Goal: Task Accomplishment & Management: Manage account settings

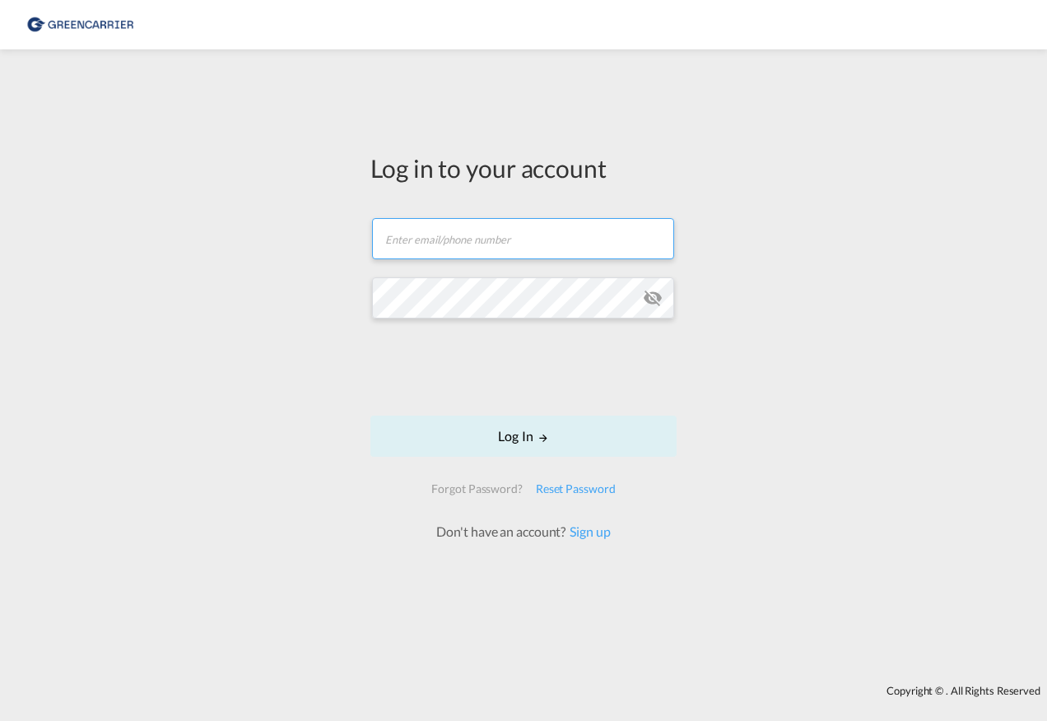
click at [489, 240] on input "text" at bounding box center [523, 238] width 302 height 41
type input "[PERSON_NAME][EMAIL_ADDRESS][PERSON_NAME][DOMAIN_NAME]"
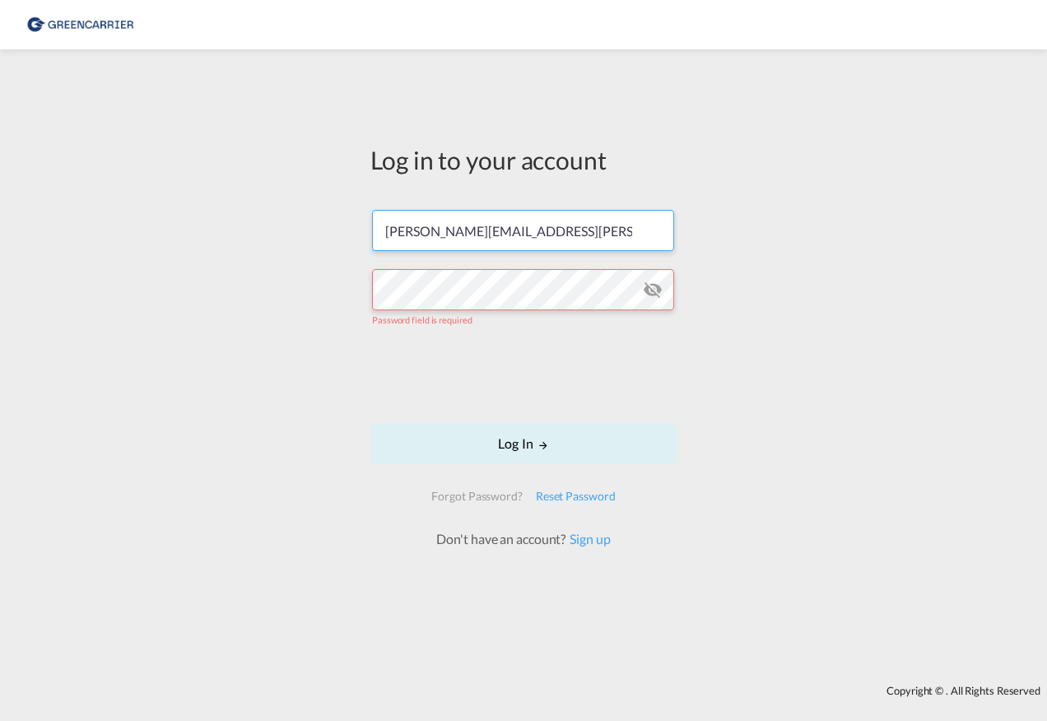
click at [585, 238] on input "[PERSON_NAME][EMAIL_ADDRESS][PERSON_NAME][DOMAIN_NAME]" at bounding box center [523, 230] width 302 height 41
drag, startPoint x: 589, startPoint y: 231, endPoint x: 319, endPoint y: 223, distance: 270.2
click at [318, 224] on div "Log in to your account Steffan.Vedder@hartrodt.com Password field is required L…" at bounding box center [523, 367] width 1047 height 619
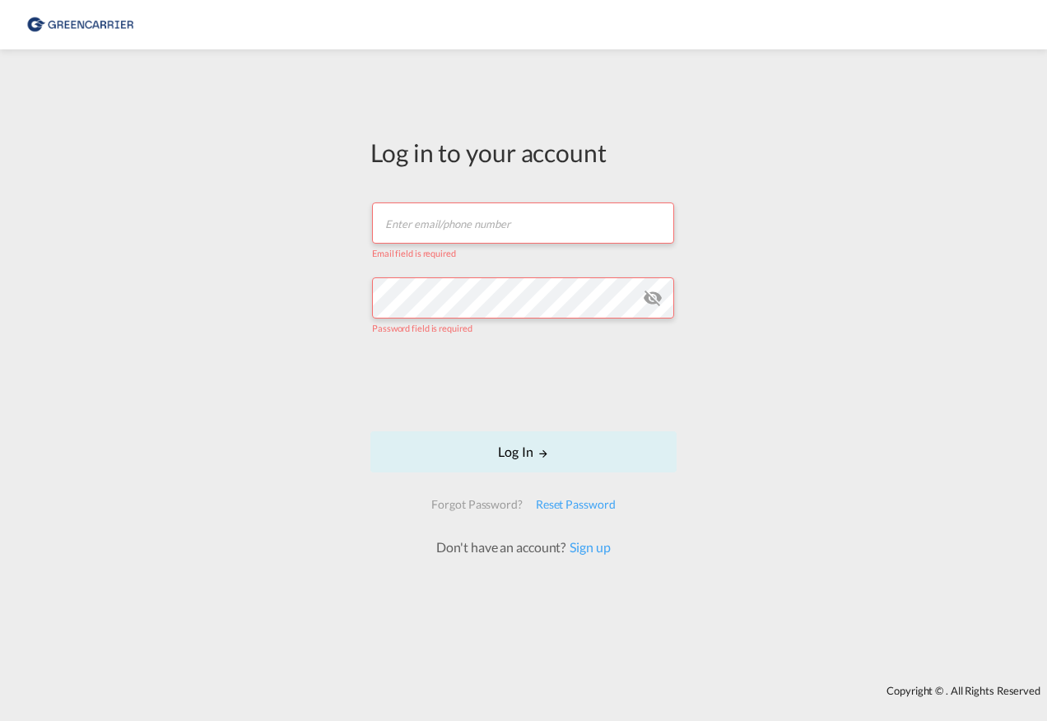
paste input "AHADEUHAM"
type input "AHADEUHAM"
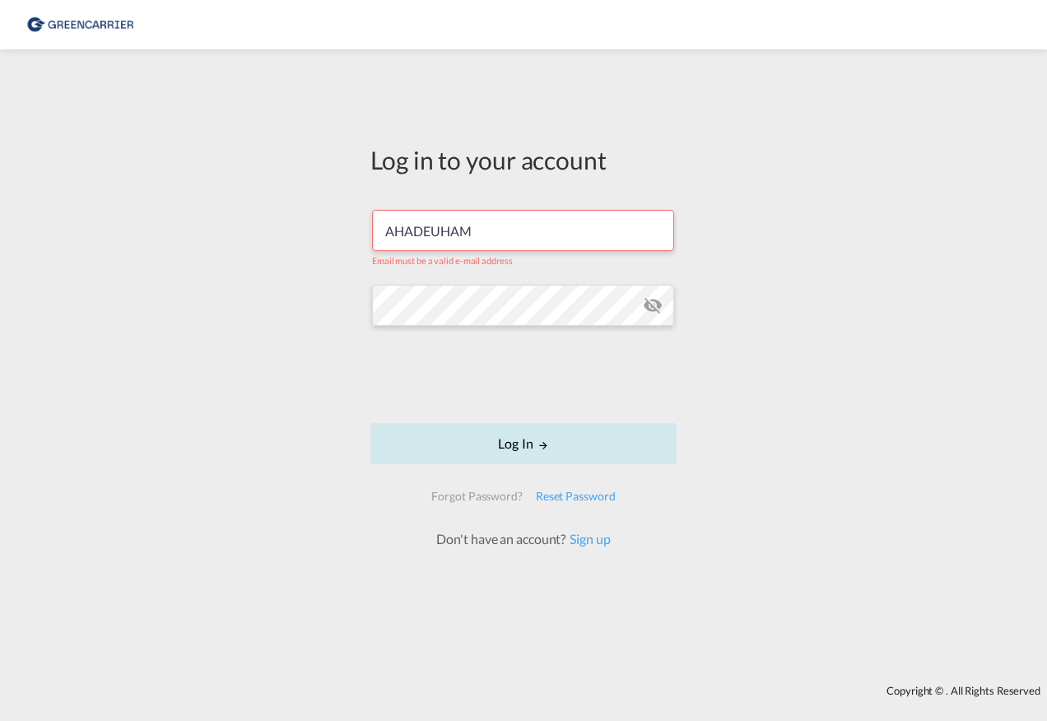
click at [525, 439] on button "Log In" at bounding box center [523, 443] width 306 height 41
click at [487, 226] on input "AHADEUHAM" at bounding box center [523, 230] width 302 height 41
click at [504, 441] on button "Log In" at bounding box center [523, 443] width 306 height 41
drag, startPoint x: 492, startPoint y: 231, endPoint x: 357, endPoint y: 231, distance: 135.0
click at [357, 231] on div "Log in to your account AHADEUHAM Email must be a valid e-mail address Log In Fo…" at bounding box center [523, 367] width 1047 height 619
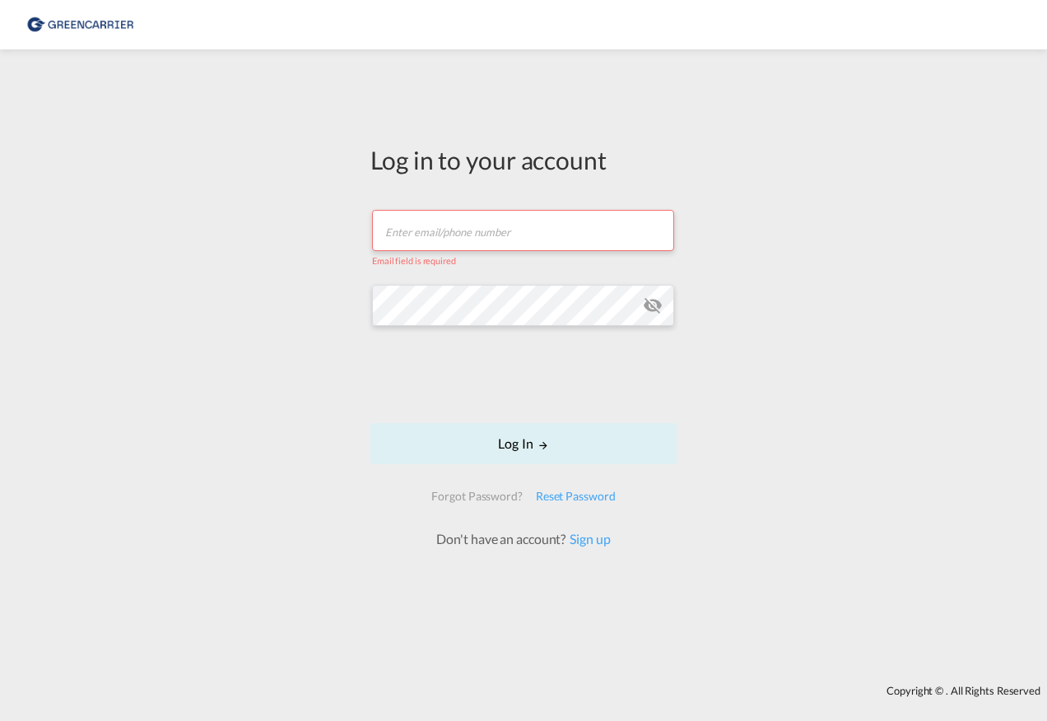
click at [414, 240] on input "text" at bounding box center [523, 230] width 302 height 41
type input "[PERSON_NAME][EMAIL_ADDRESS][PERSON_NAME][DOMAIN_NAME]"
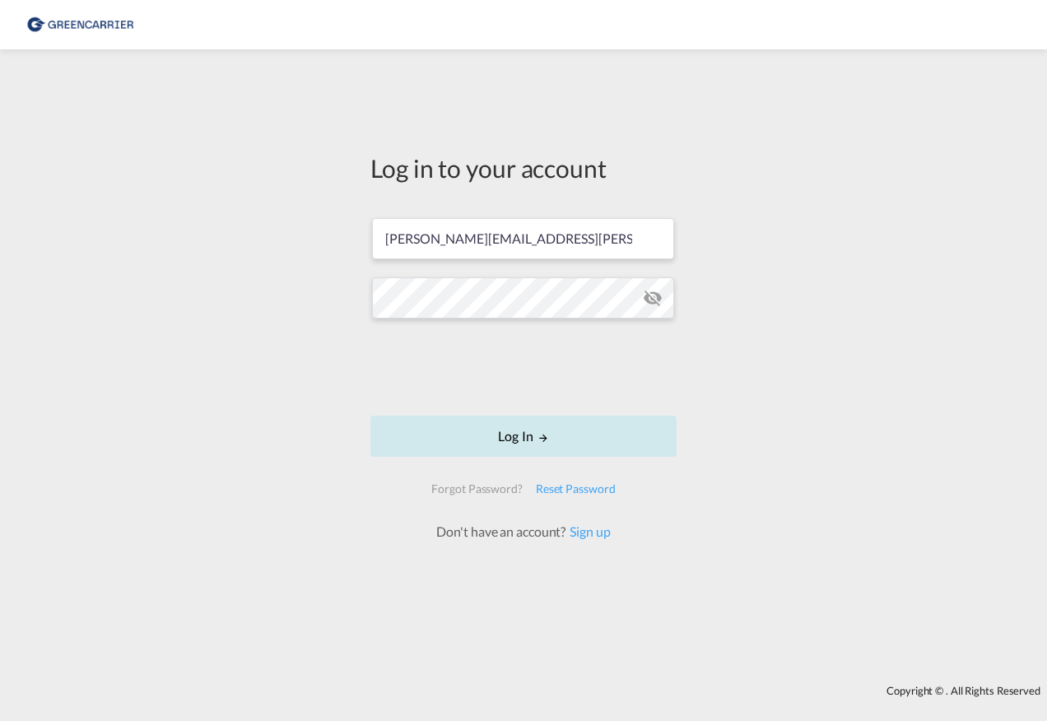
click at [526, 440] on button "Log In" at bounding box center [523, 436] width 306 height 41
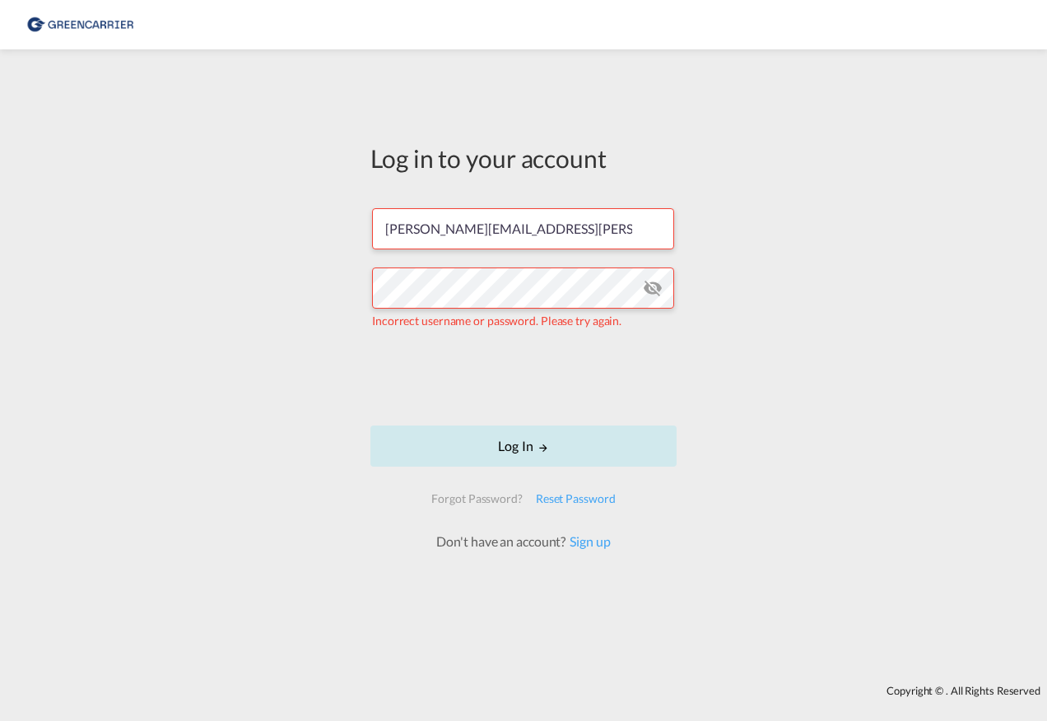
click at [501, 443] on button "Log In" at bounding box center [523, 446] width 306 height 41
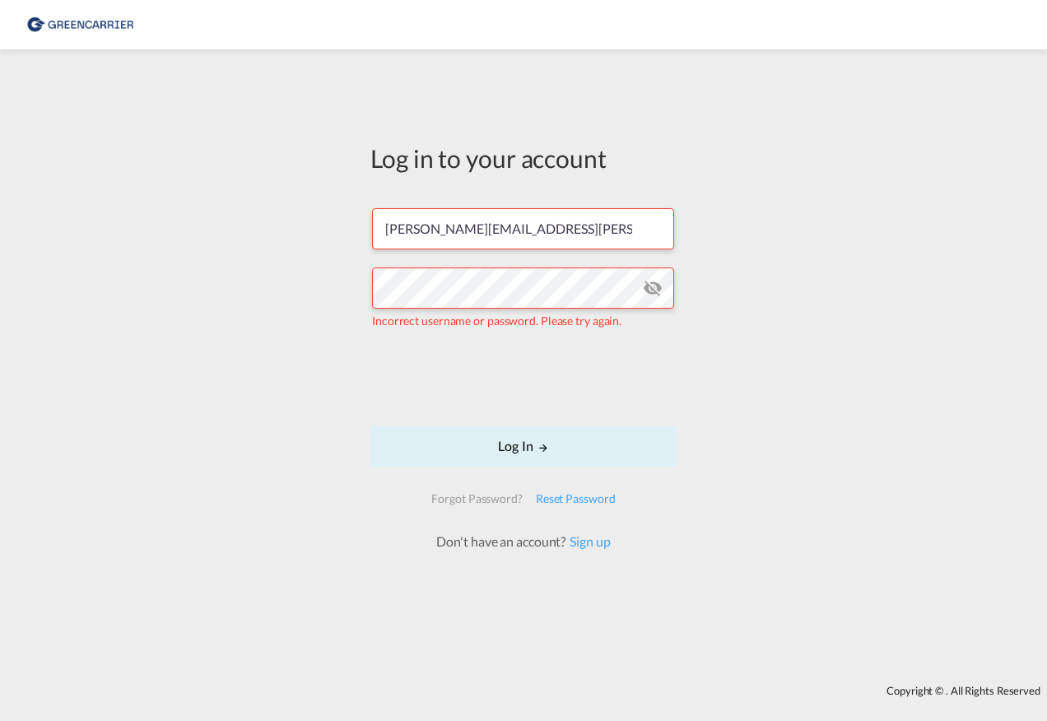
click at [656, 291] on md-icon "icon-eye-off" at bounding box center [653, 288] width 20 height 20
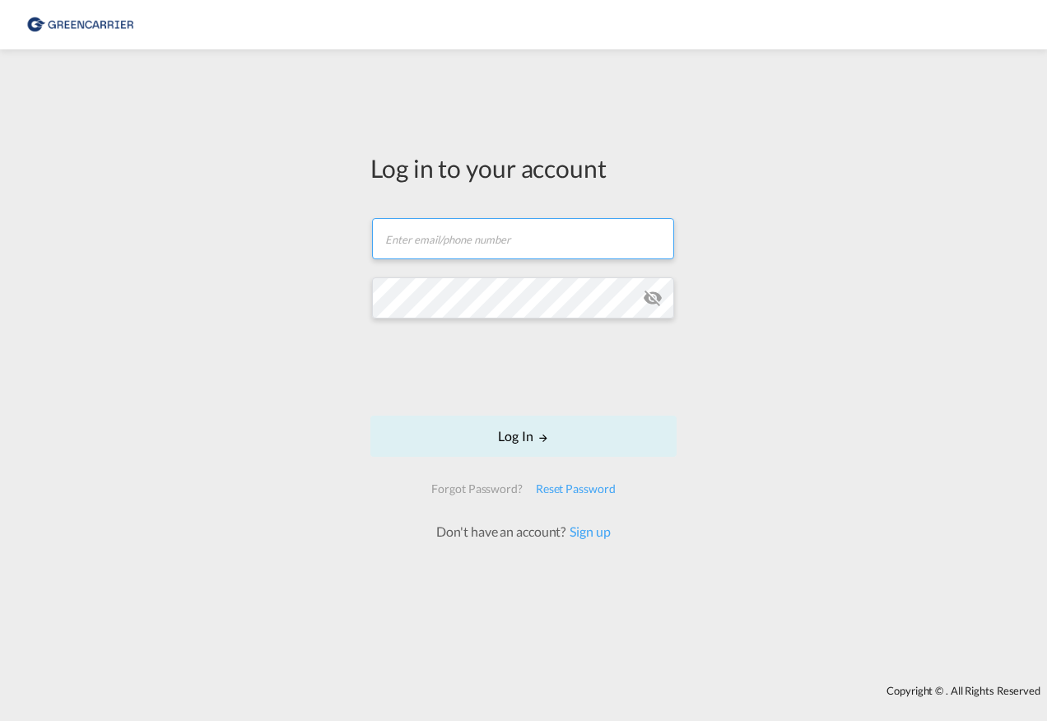
paste input "St.Pauli2024!!"
type input "St.Pauli2024!!"
drag, startPoint x: 482, startPoint y: 243, endPoint x: 427, endPoint y: 242, distance: 54.3
click at [375, 247] on input "St.Pauli2024!!" at bounding box center [523, 238] width 302 height 41
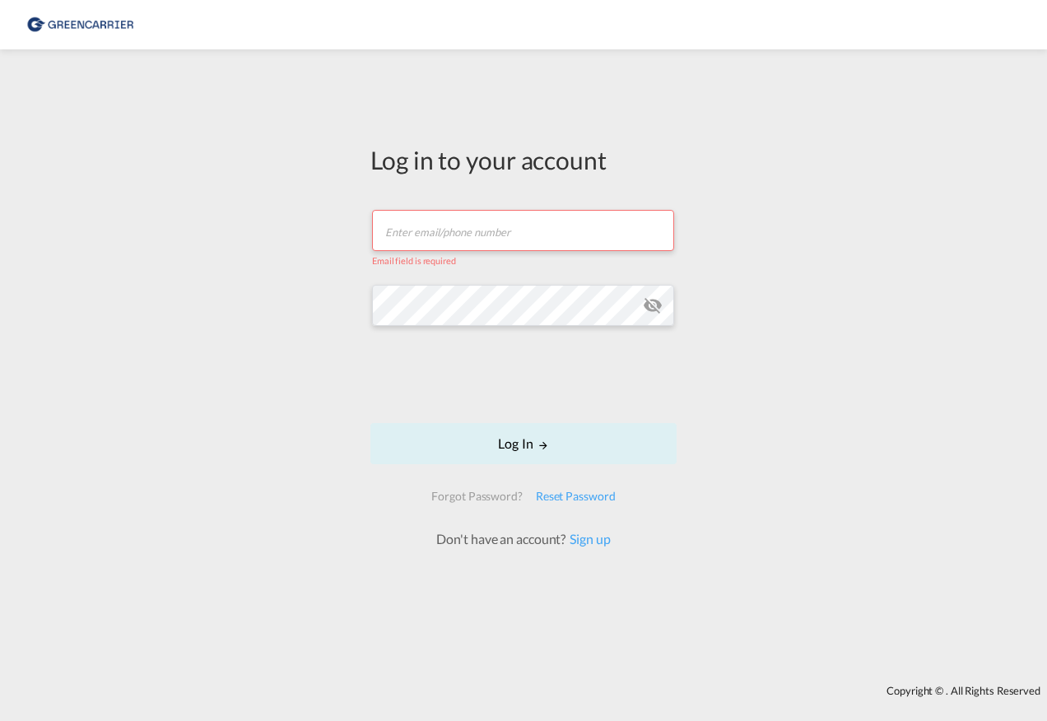
click at [450, 240] on input "text" at bounding box center [523, 230] width 302 height 41
type input "[PERSON_NAME][EMAIL_ADDRESS][PERSON_NAME][DOMAIN_NAME]"
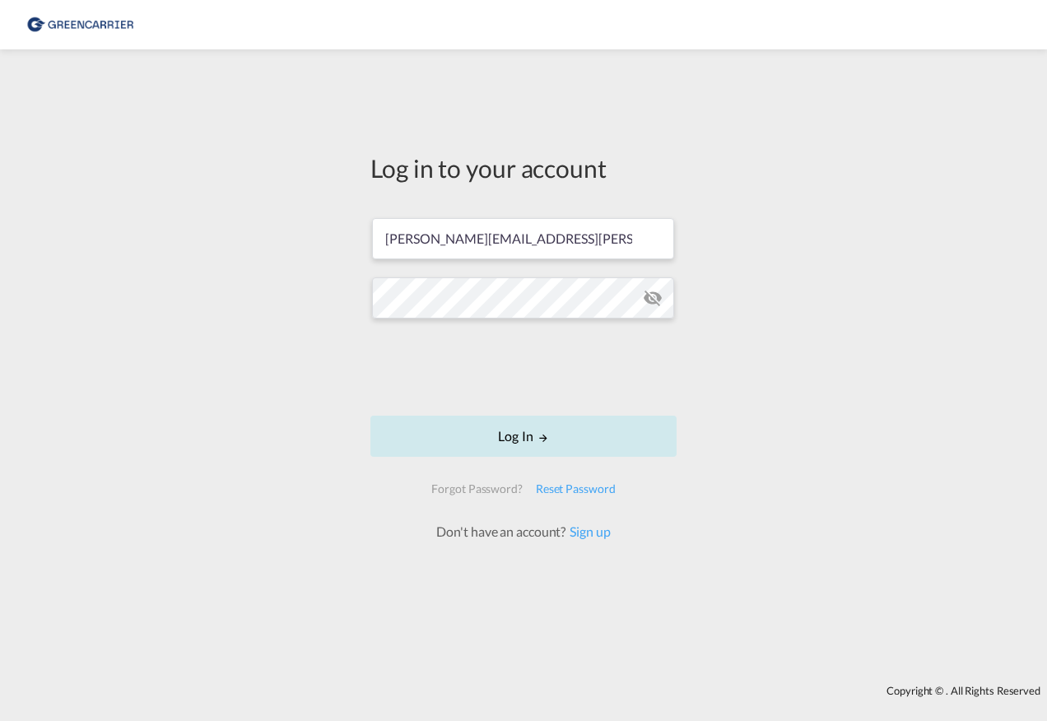
click at [516, 436] on button "Log In" at bounding box center [523, 436] width 306 height 41
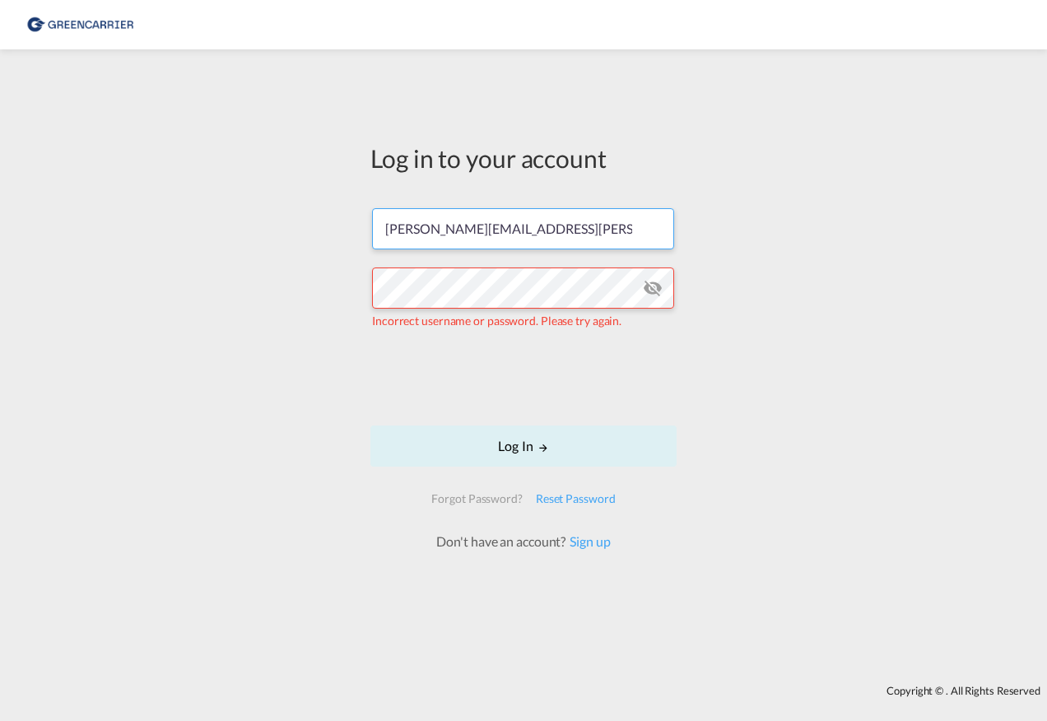
drag, startPoint x: 559, startPoint y: 220, endPoint x: 353, endPoint y: 230, distance: 206.1
click at [353, 230] on div "Log in to your account [PERSON_NAME][EMAIL_ADDRESS][PERSON_NAME][DOMAIN_NAME] I…" at bounding box center [523, 367] width 1047 height 619
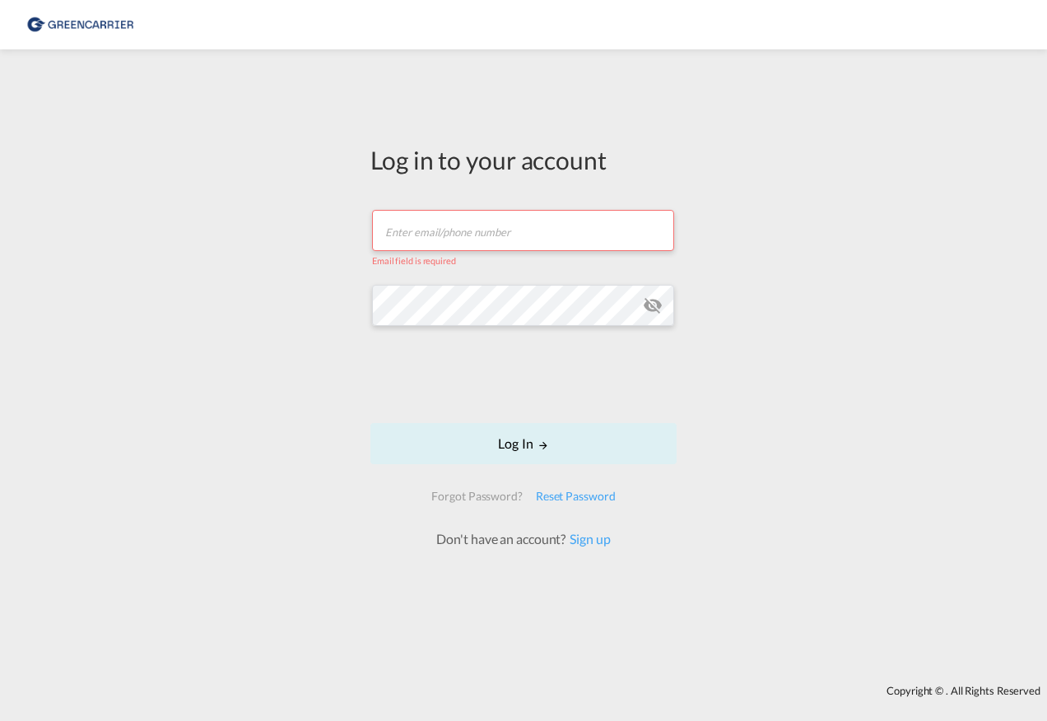
click at [454, 227] on input "text" at bounding box center [523, 230] width 302 height 41
paste input "AHADEUHAM"
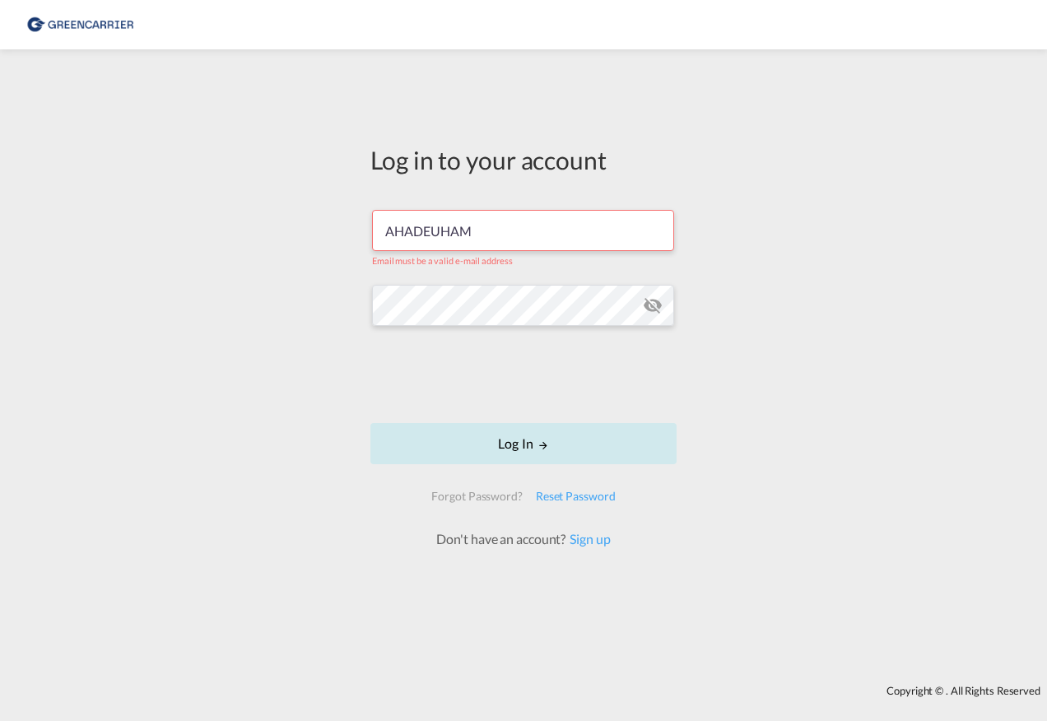
type input "AHADEUHAM"
click at [527, 441] on button "Log In" at bounding box center [523, 443] width 306 height 41
click at [529, 438] on button "Log In" at bounding box center [523, 443] width 306 height 41
drag, startPoint x: 484, startPoint y: 229, endPoint x: 336, endPoint y: 234, distance: 148.3
click at [336, 234] on div "Log in to your account AHADEUHAM Email must be a valid e-mail address Log In Fo…" at bounding box center [523, 367] width 1047 height 619
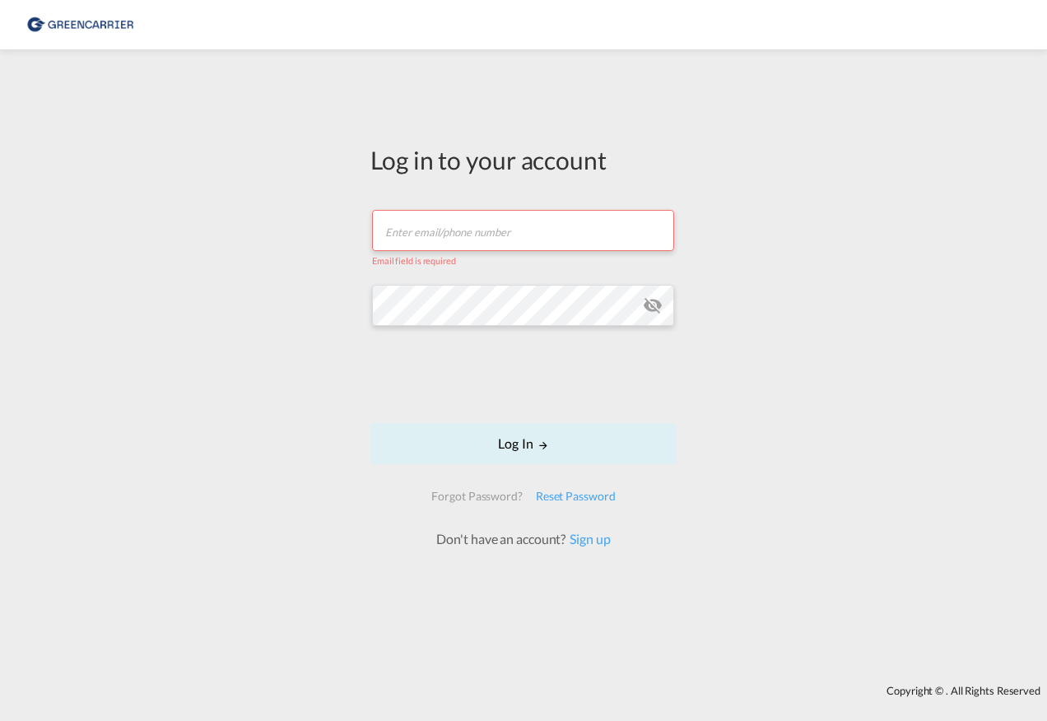
click at [425, 232] on input "text" at bounding box center [523, 230] width 302 height 41
type input "[PERSON_NAME][EMAIL_ADDRESS][PERSON_NAME][DOMAIN_NAME]"
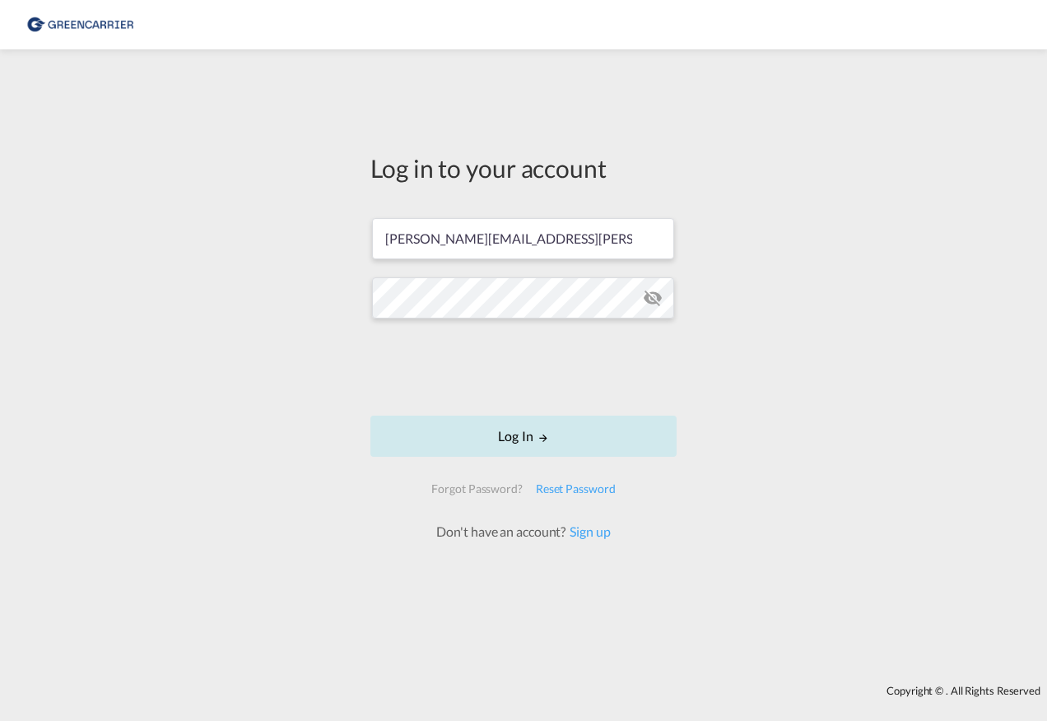
click at [520, 434] on button "Log In" at bounding box center [523, 436] width 306 height 41
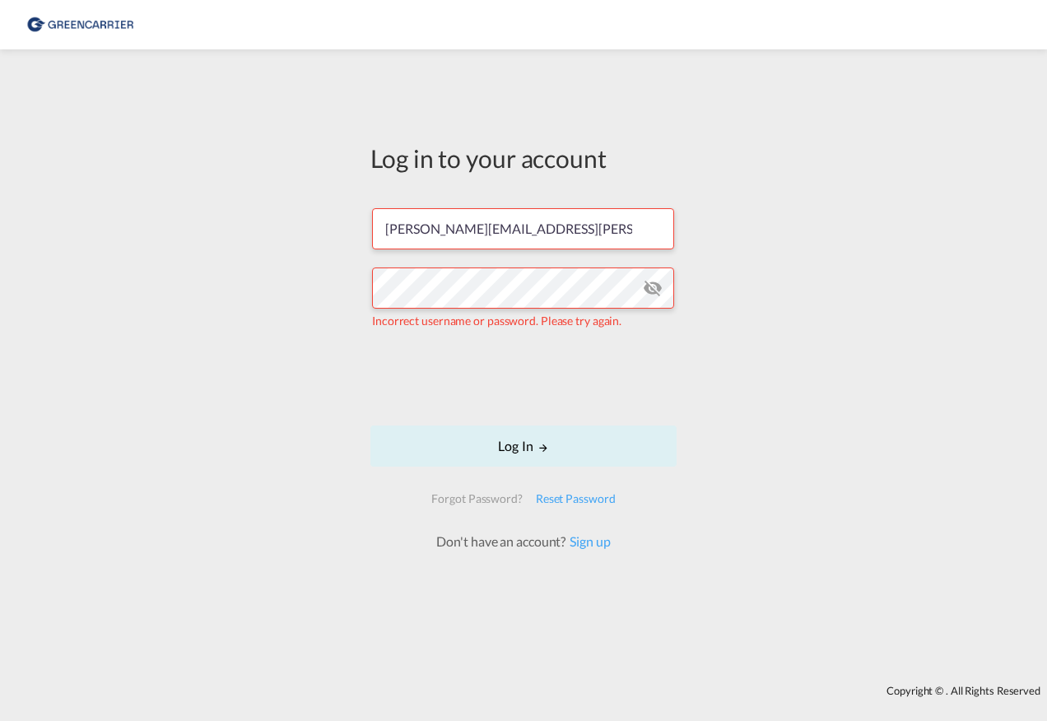
click at [654, 283] on md-icon "icon-eye-off" at bounding box center [653, 288] width 20 height 20
click at [571, 498] on div "Reset Password" at bounding box center [575, 499] width 93 height 30
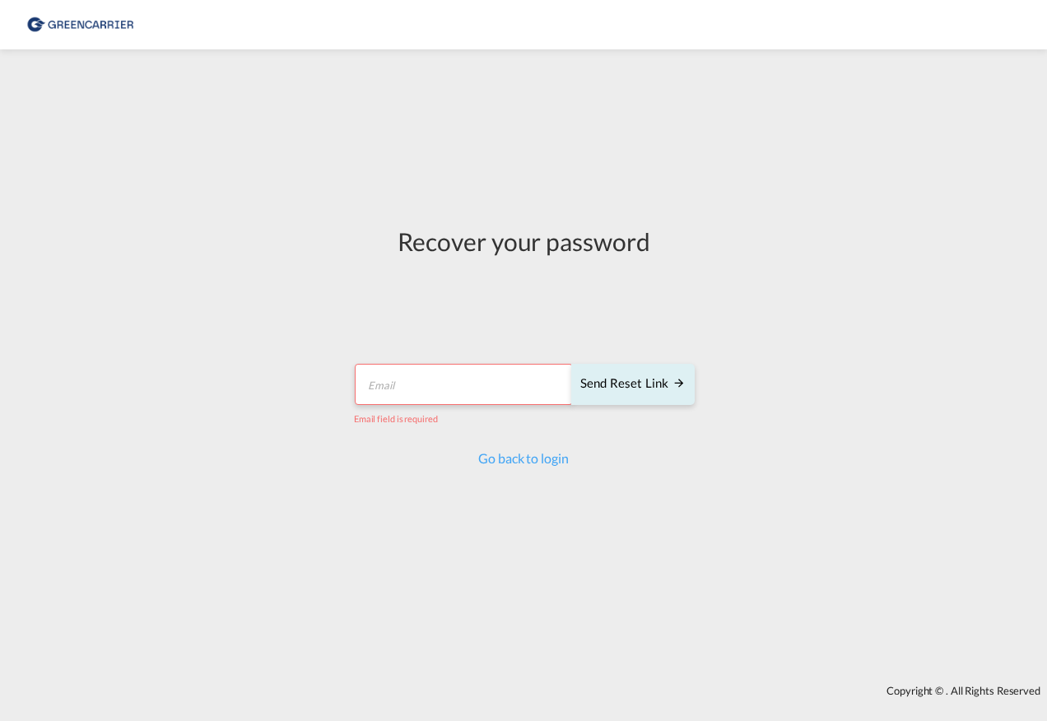
paste input "AHADEUHAM"
type input "AHADEUHAM"
drag, startPoint x: 474, startPoint y: 378, endPoint x: 333, endPoint y: 378, distance: 141.6
click at [333, 378] on div "Recover your password AHADEUHAM Send reset link Email must be a valid e-mail ad…" at bounding box center [523, 367] width 1047 height 619
click at [380, 389] on input "email" at bounding box center [464, 384] width 218 height 41
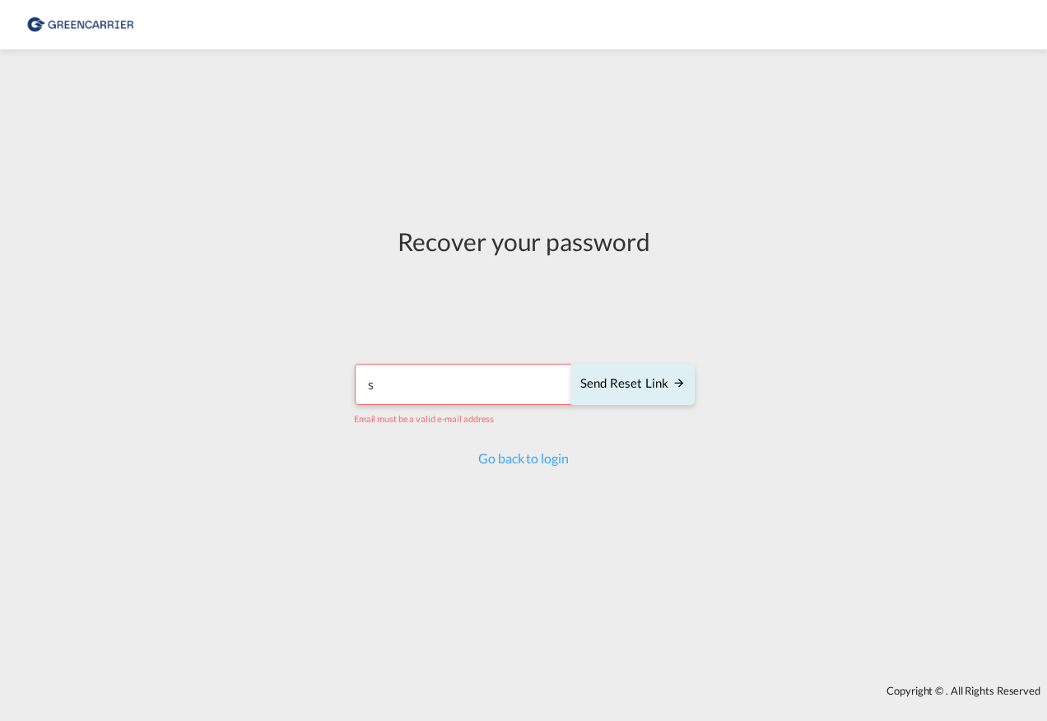
type input "[PERSON_NAME][EMAIL_ADDRESS][PERSON_NAME][DOMAIN_NAME]"
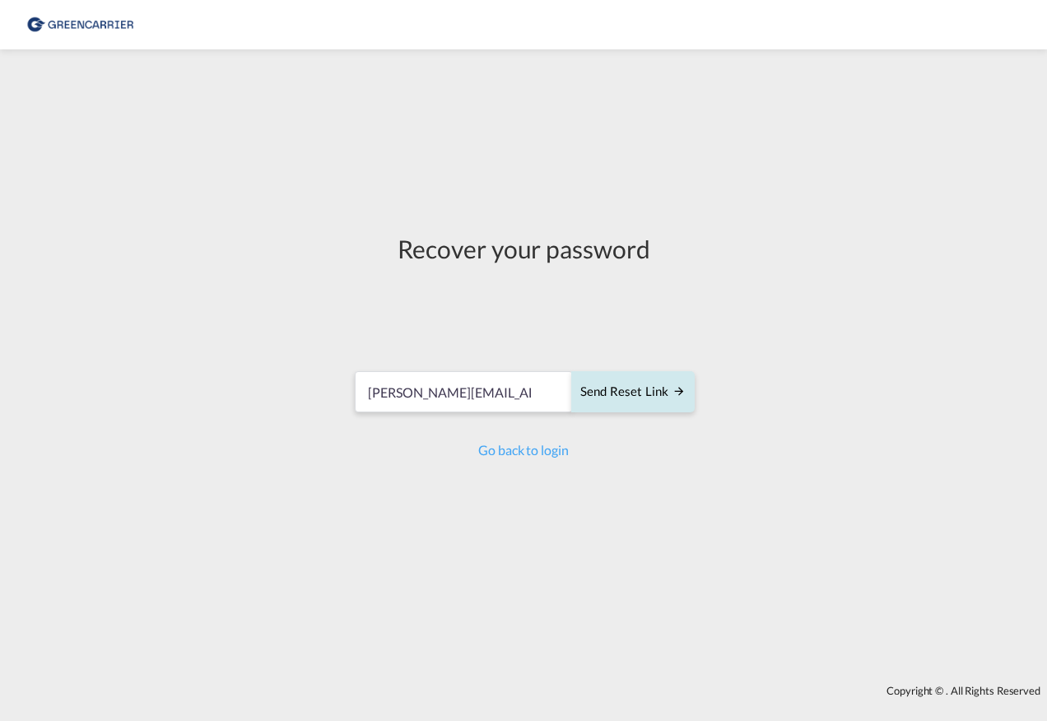
click at [622, 397] on div "Send reset link" at bounding box center [632, 392] width 105 height 19
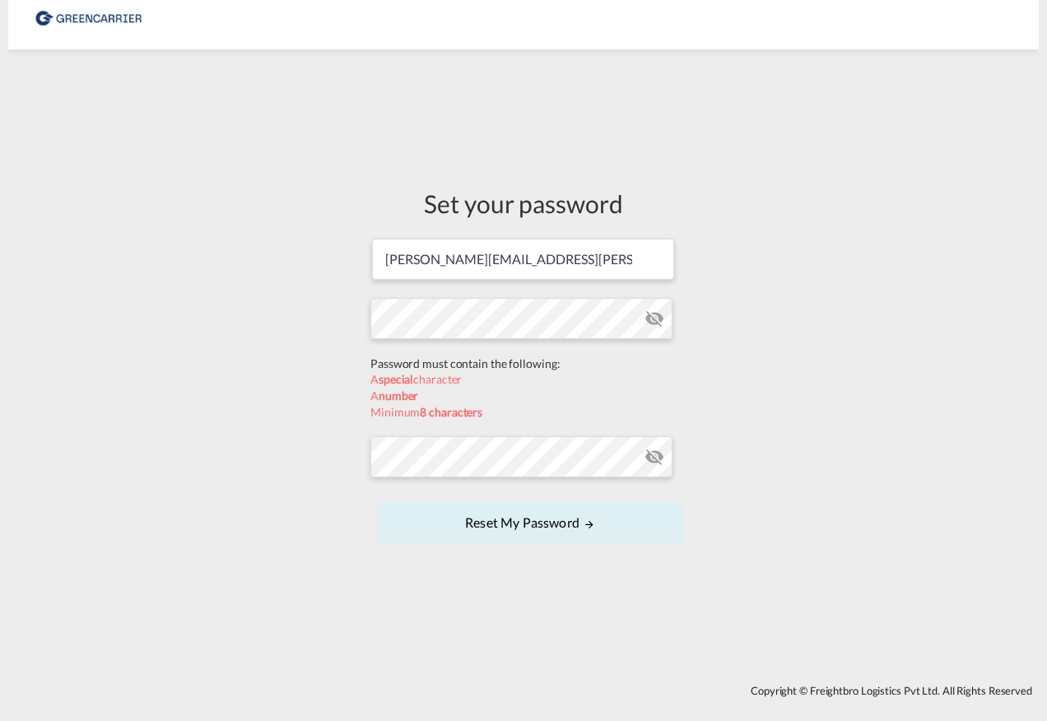
drag, startPoint x: 550, startPoint y: 382, endPoint x: 324, endPoint y: 360, distance: 227.5
click at [324, 360] on div "Set your password Steffan.Vedder@hartrodt.com Password must contain the followi…" at bounding box center [523, 367] width 1031 height 619
click at [408, 347] on form "Steffan.Vedder@hartrodt.com Password must contain the following: A special char…" at bounding box center [523, 392] width 306 height 311
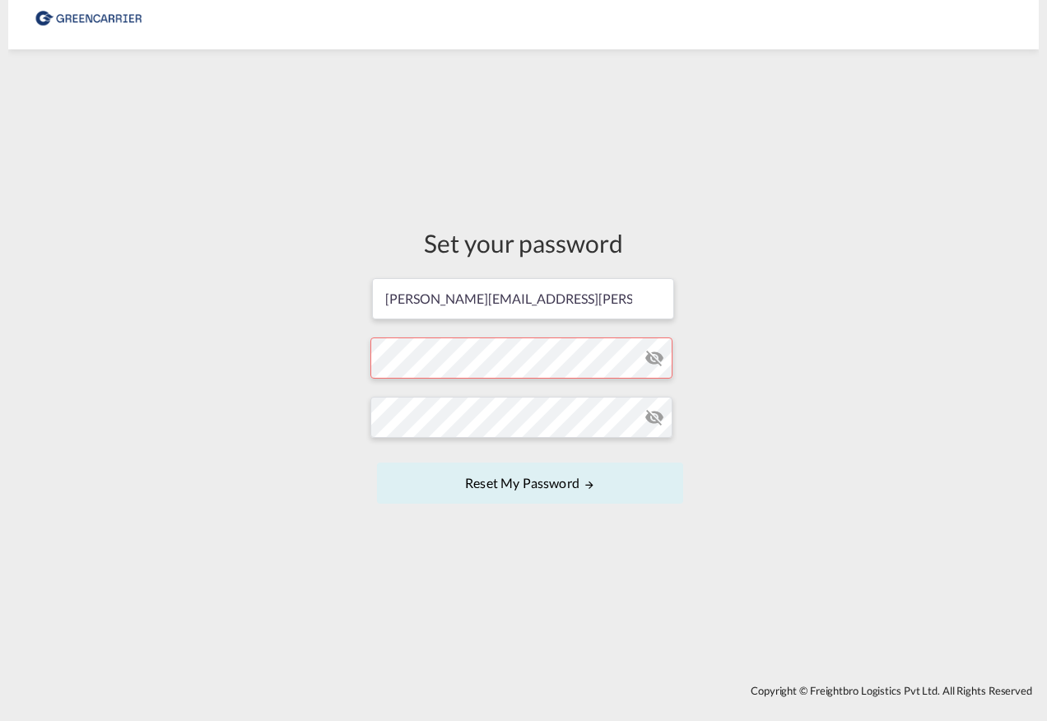
click at [658, 320] on form "Steffan.Vedder@hartrodt.com Password must contain the following: A special char…" at bounding box center [523, 393] width 306 height 232
click at [655, 359] on md-icon "icon-eye-off" at bounding box center [655, 358] width 20 height 20
click at [650, 361] on md-icon "icon-eye-off" at bounding box center [655, 358] width 20 height 20
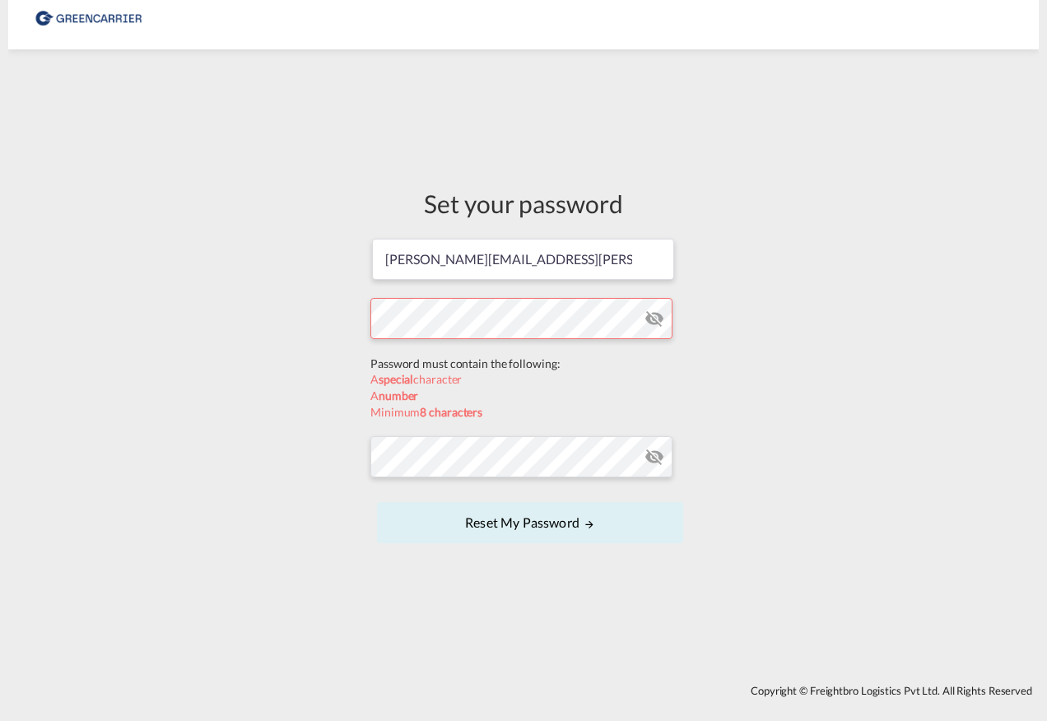
click at [351, 366] on div "Set your password Steffan.Vedder@hartrodt.com Password must contain the followi…" at bounding box center [523, 367] width 1031 height 619
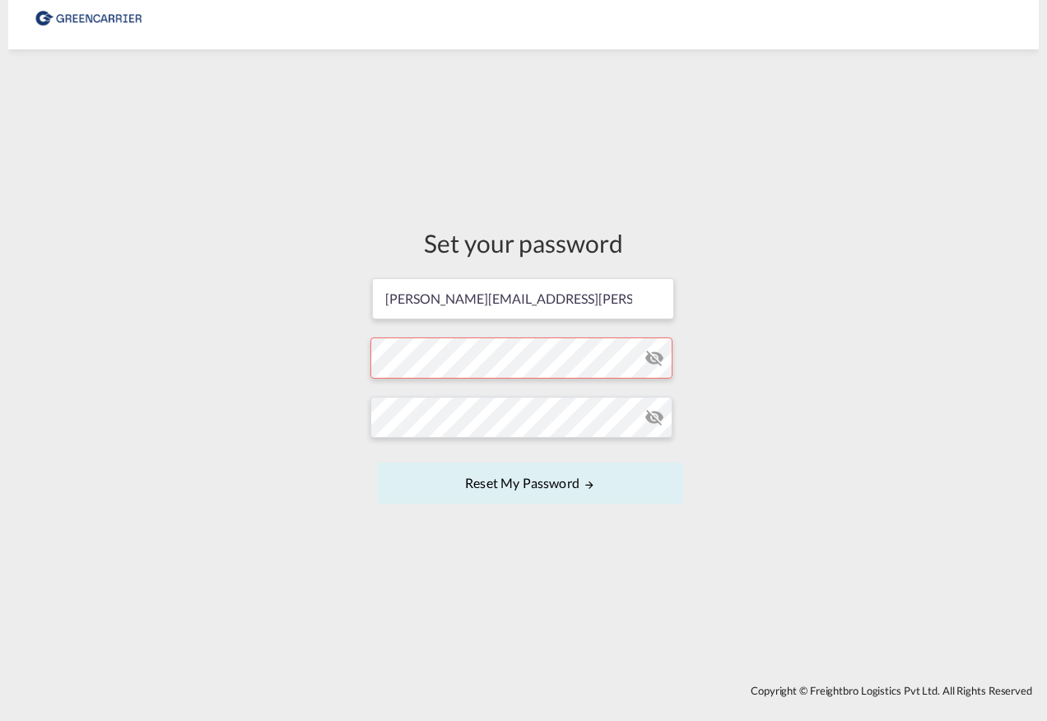
drag, startPoint x: 558, startPoint y: 335, endPoint x: 439, endPoint y: 379, distance: 127.1
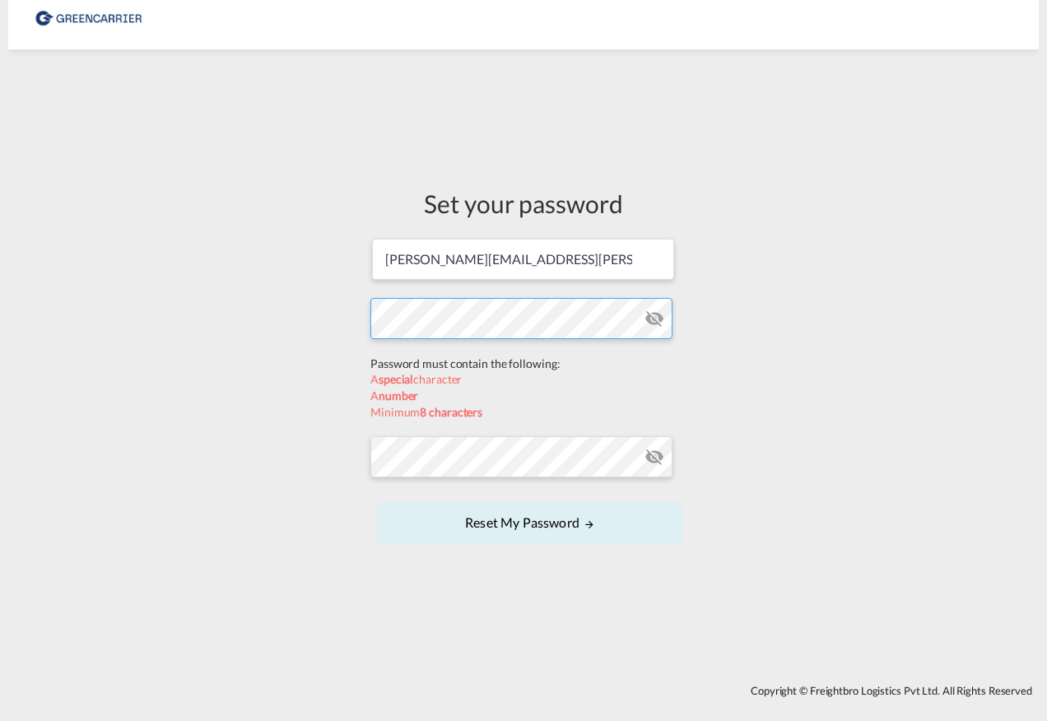
click at [333, 319] on div "Set your password Steffan.Vedder@hartrodt.com Password must contain the followi…" at bounding box center [523, 367] width 1031 height 619
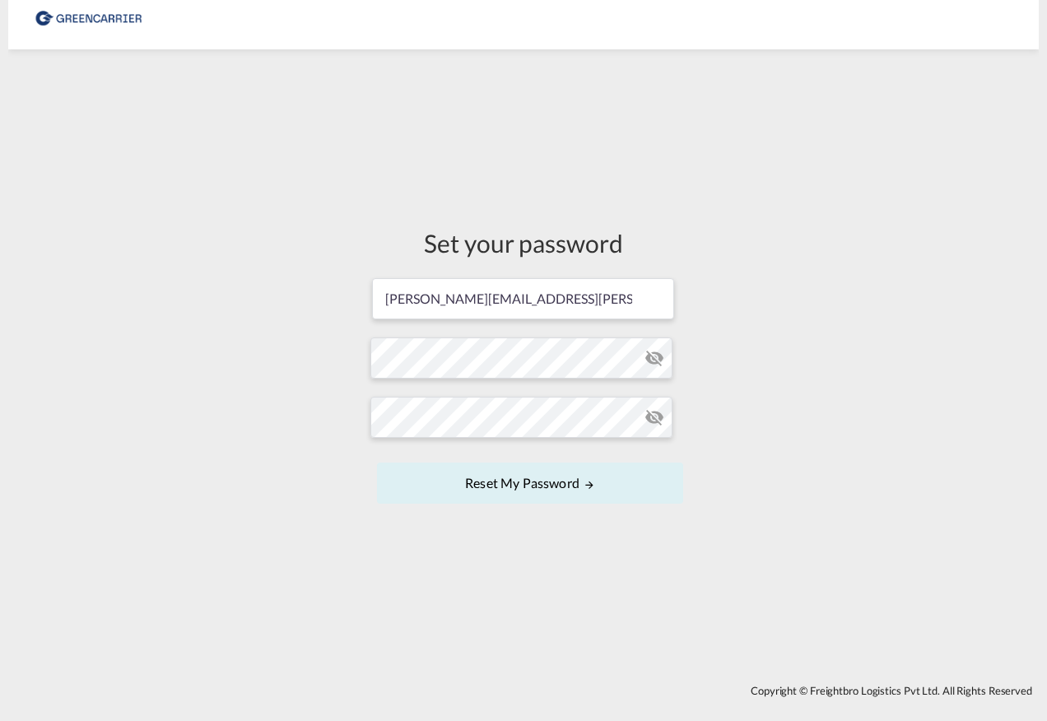
click at [660, 313] on form "Steffan.Vedder@hartrodt.com Password must contain the following: A special char…" at bounding box center [523, 393] width 306 height 232
click at [659, 360] on md-icon "icon-eye-off" at bounding box center [655, 358] width 20 height 20
click at [556, 475] on button "Reset my password" at bounding box center [530, 483] width 306 height 41
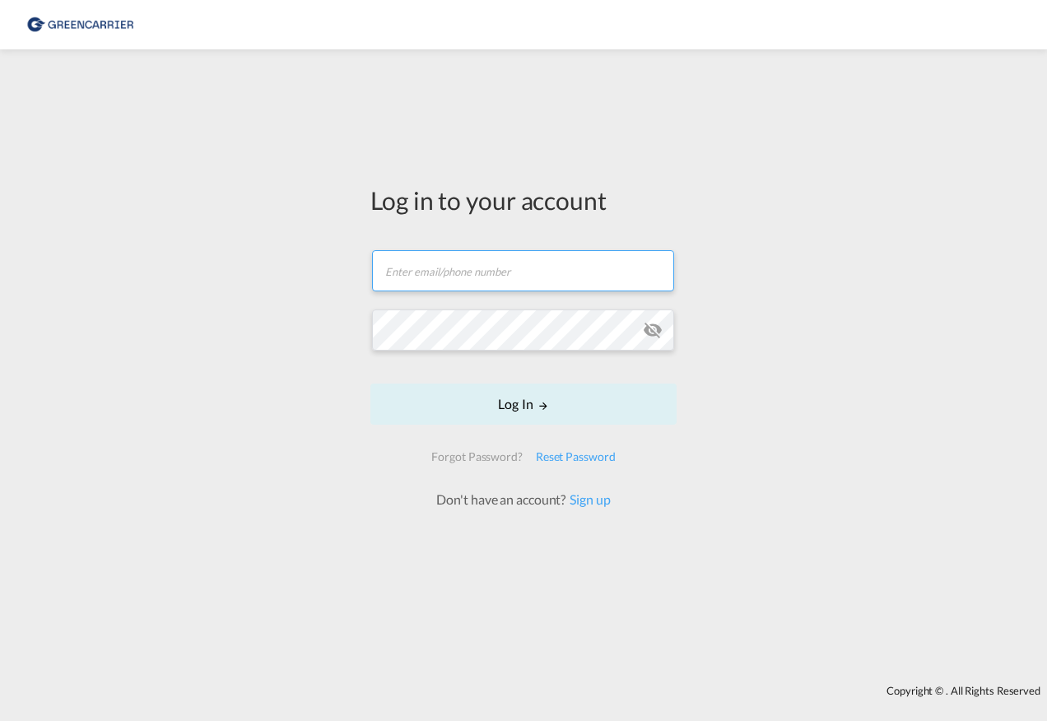
type input "[PERSON_NAME][EMAIL_ADDRESS][PERSON_NAME][DOMAIN_NAME]"
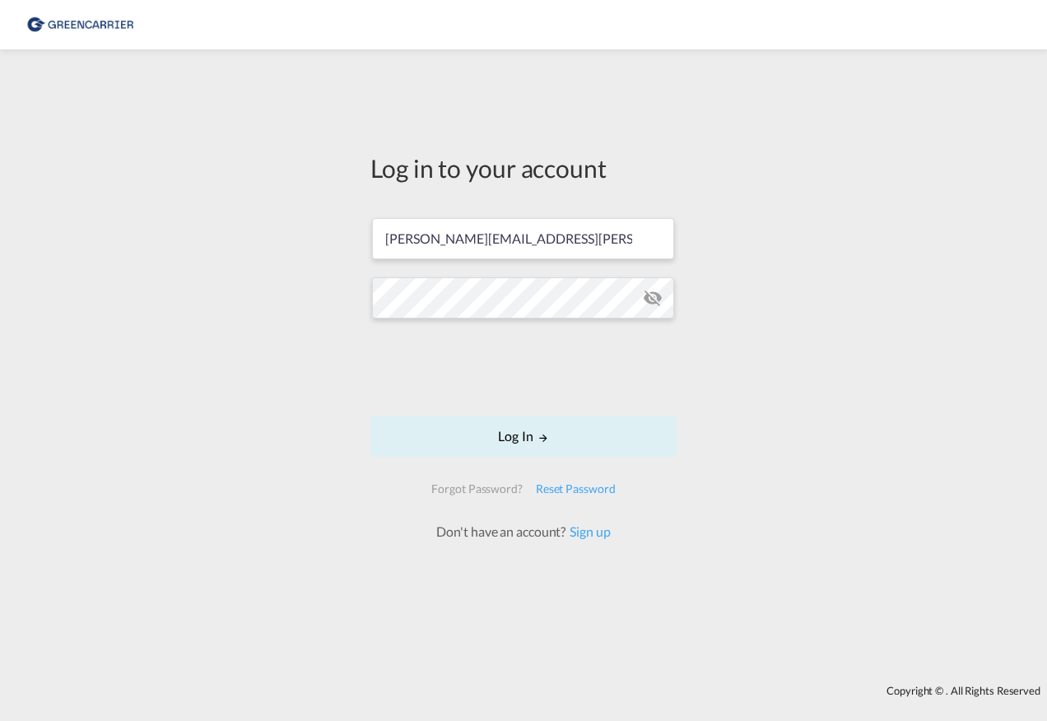
click at [657, 296] on md-icon "icon-eye-off" at bounding box center [653, 298] width 20 height 20
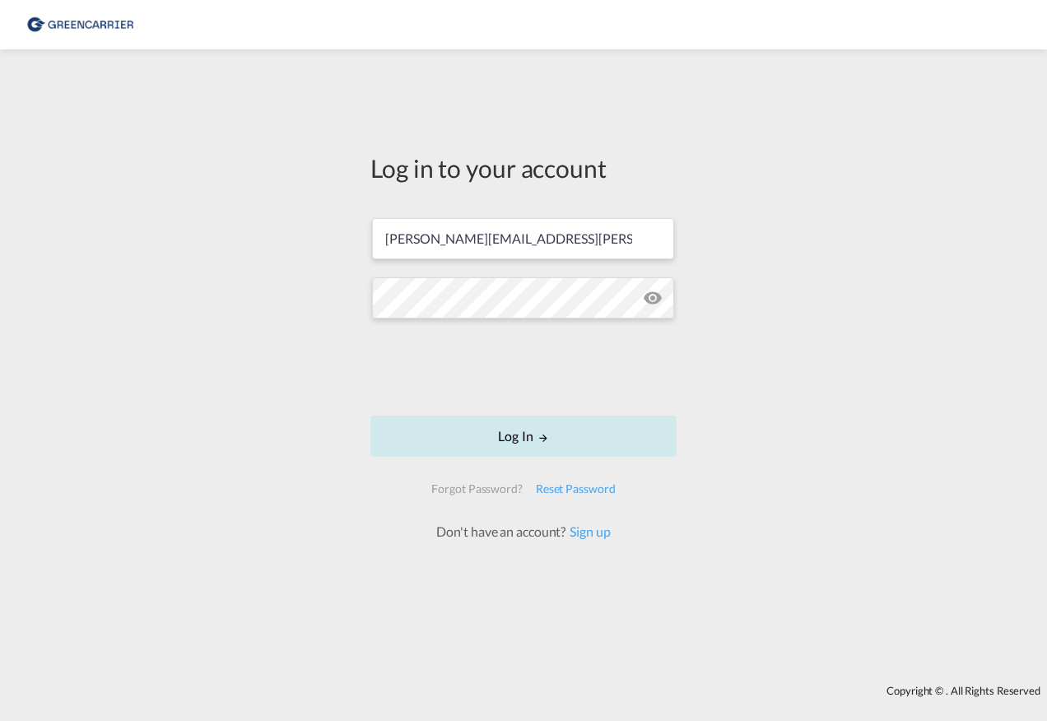
click at [525, 437] on button "Log In" at bounding box center [523, 436] width 306 height 41
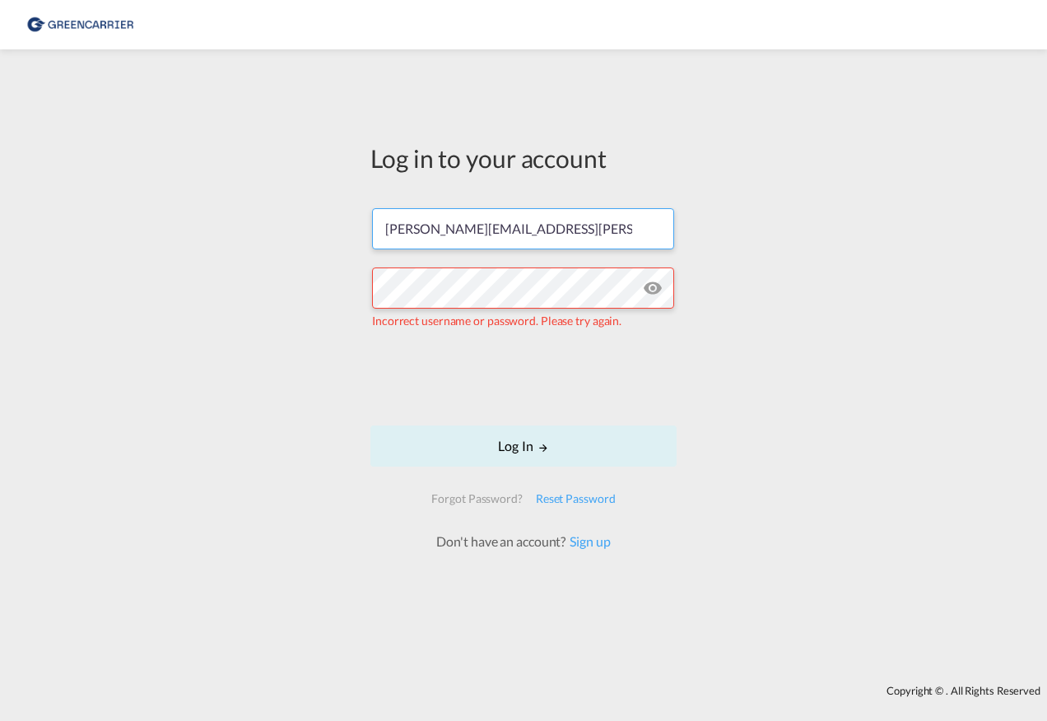
drag, startPoint x: 591, startPoint y: 222, endPoint x: 324, endPoint y: 208, distance: 267.1
click at [324, 208] on div "Log in to your account [PERSON_NAME][EMAIL_ADDRESS][PERSON_NAME][DOMAIN_NAME] I…" at bounding box center [523, 367] width 1047 height 619
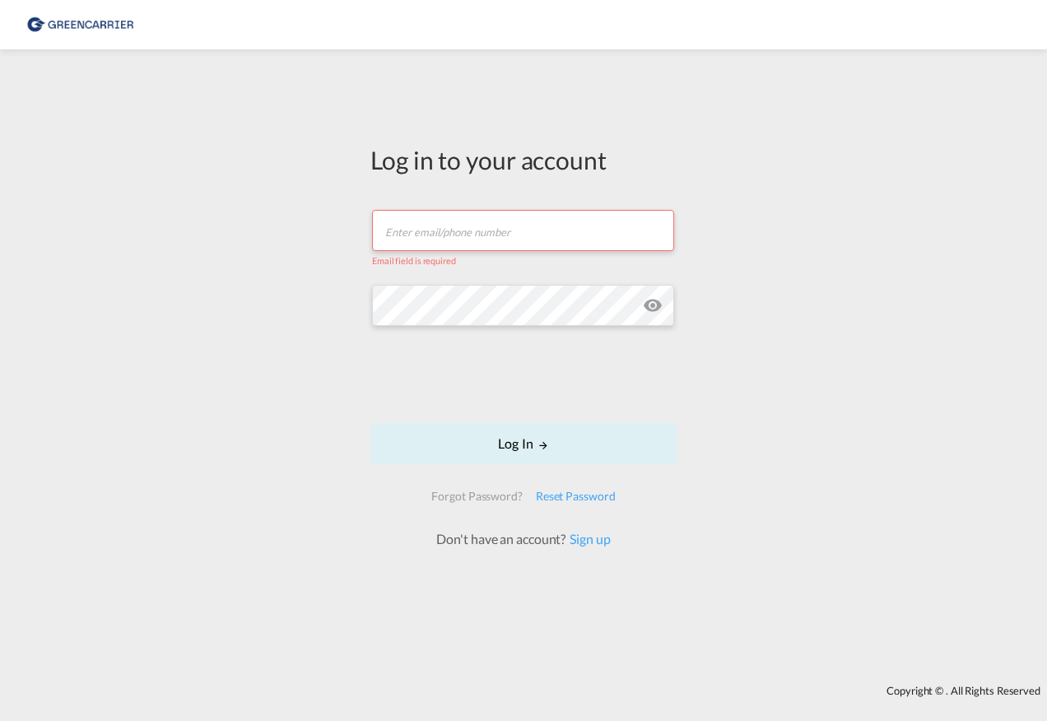
paste input "AHADEUHAM"
type input "AHADEUHAM"
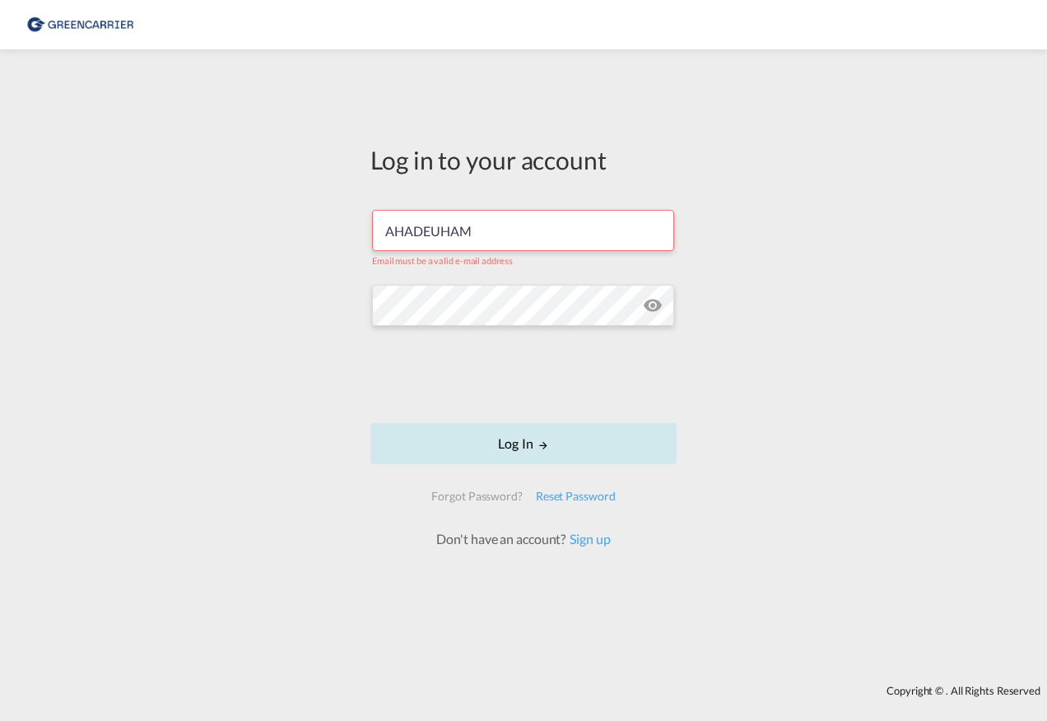
drag, startPoint x: 524, startPoint y: 443, endPoint x: 537, endPoint y: 445, distance: 13.4
click at [524, 443] on button "Log In" at bounding box center [523, 443] width 306 height 41
click at [534, 450] on button "Log In" at bounding box center [523, 443] width 306 height 41
drag, startPoint x: 487, startPoint y: 231, endPoint x: 305, endPoint y: 236, distance: 182.9
click at [305, 236] on div "Log in to your account AHADEUHAM Email must be a valid e-mail address Log In Fo…" at bounding box center [523, 367] width 1047 height 619
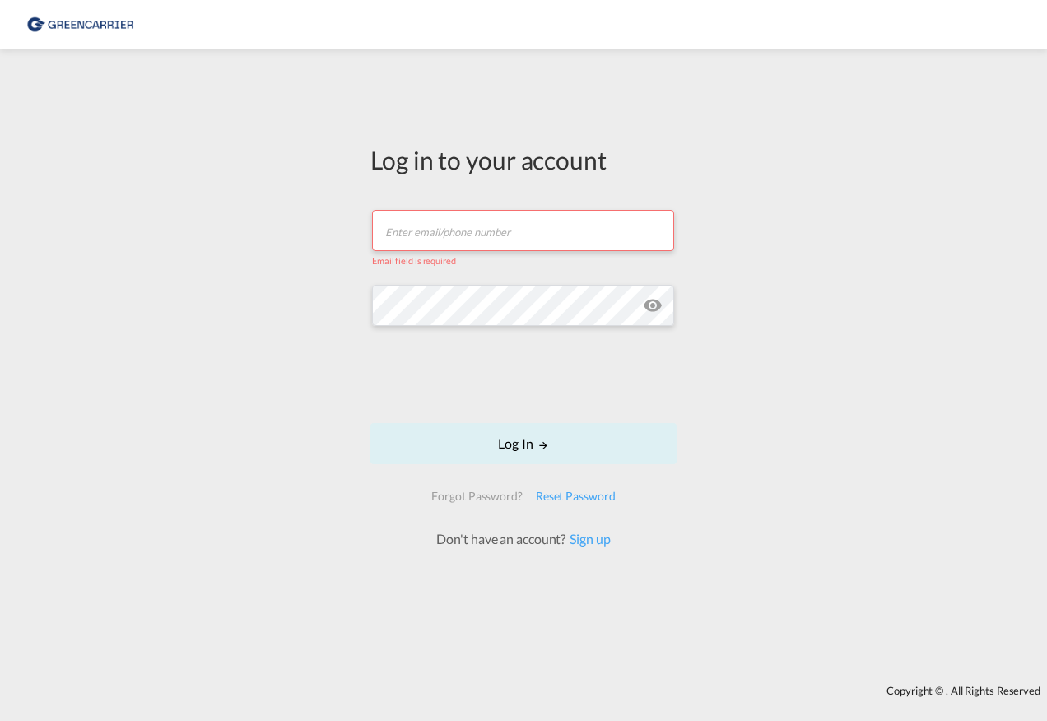
click at [509, 226] on input "text" at bounding box center [523, 230] width 302 height 41
type input "[PERSON_NAME][EMAIL_ADDRESS][PERSON_NAME][DOMAIN_NAME]"
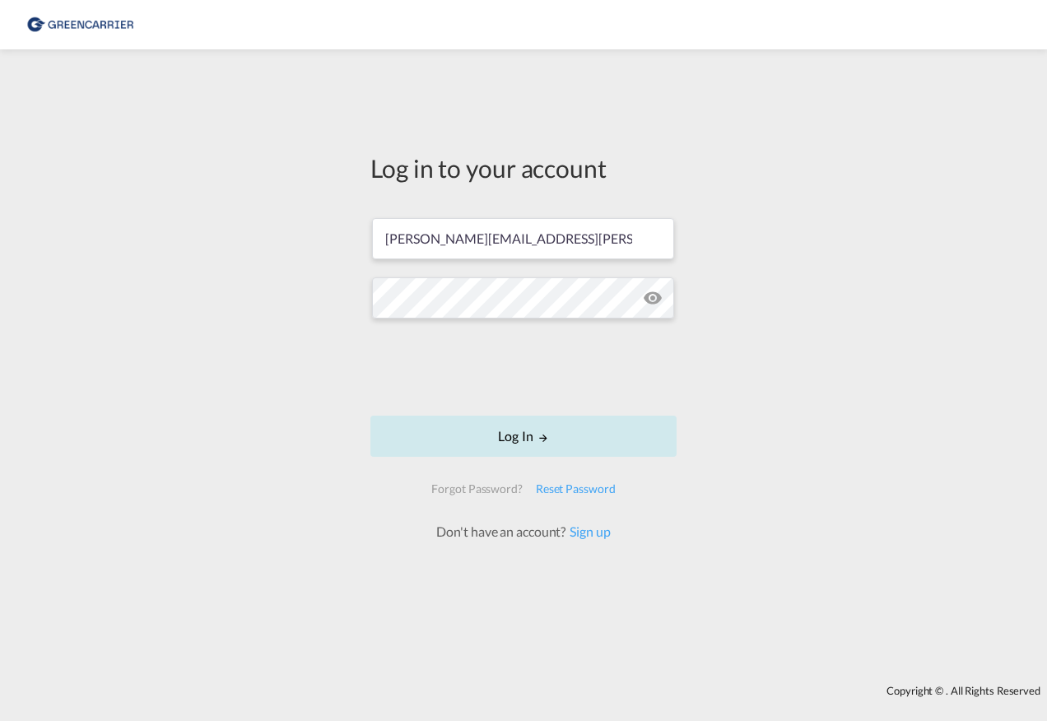
click at [515, 439] on button "Log In" at bounding box center [523, 436] width 306 height 41
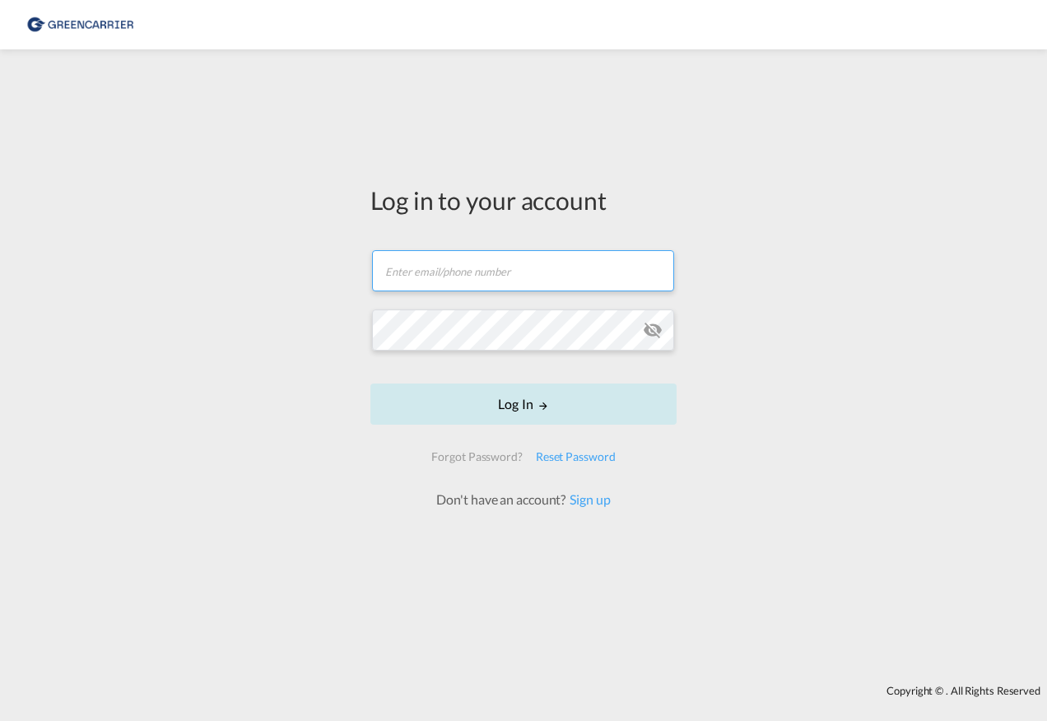
type input "[PERSON_NAME][EMAIL_ADDRESS][PERSON_NAME][DOMAIN_NAME]"
click at [534, 413] on form "Steffan.Vedder@hartrodt.com Email field is required Password field is required …" at bounding box center [523, 371] width 306 height 275
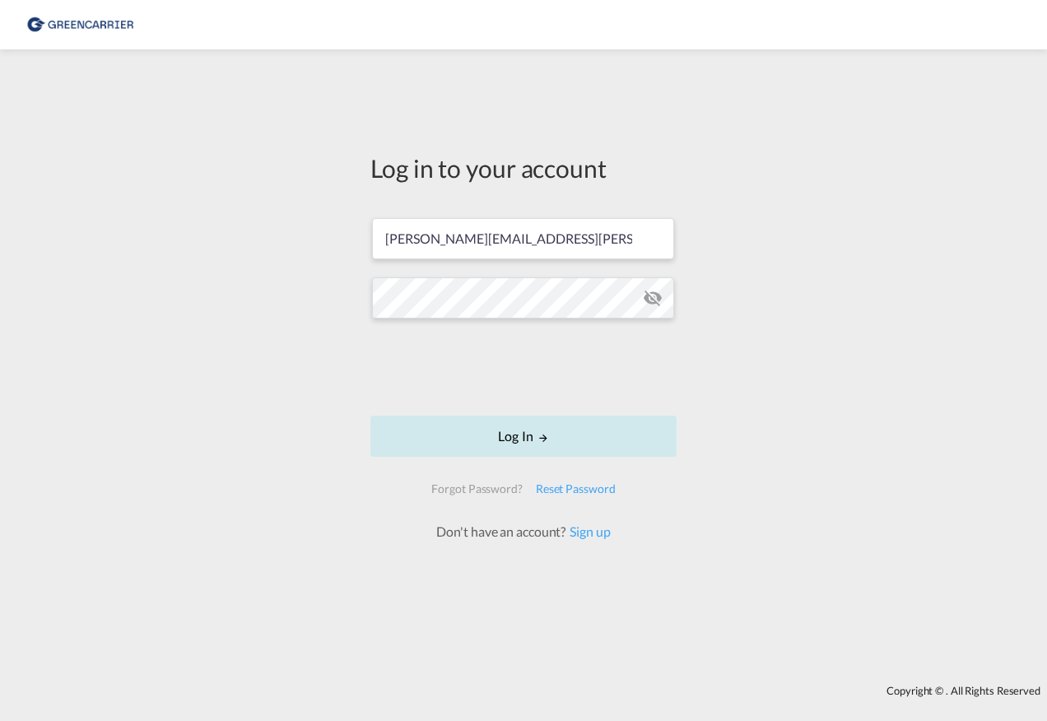
click at [529, 435] on button "Log In" at bounding box center [523, 436] width 306 height 41
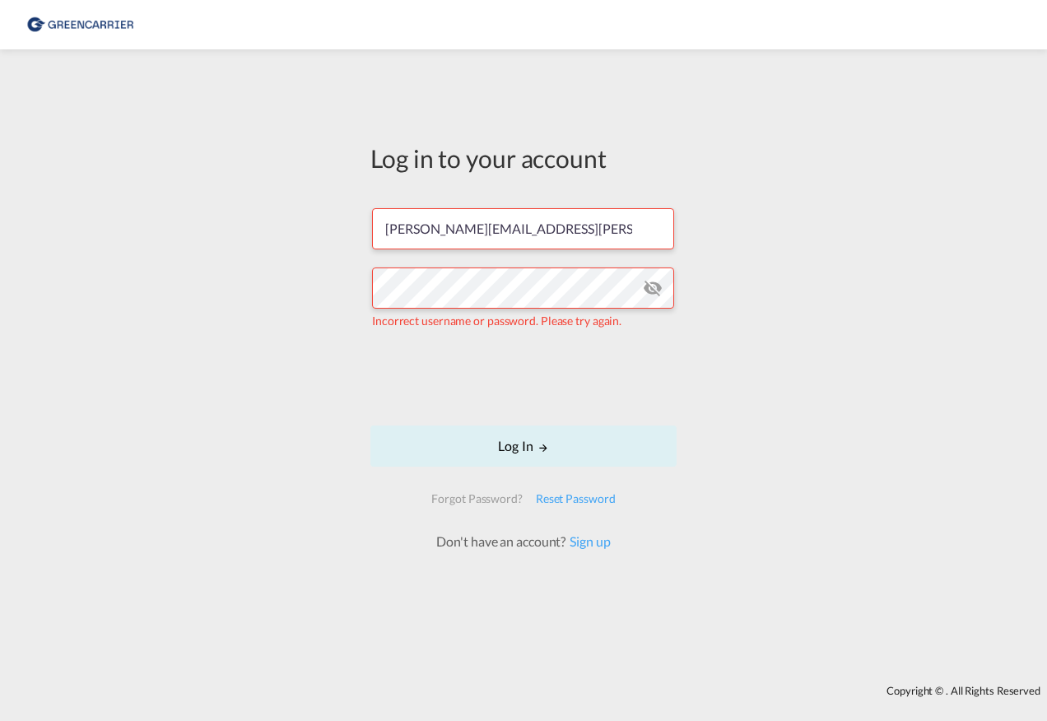
click at [655, 280] on md-icon "icon-eye-off" at bounding box center [653, 288] width 20 height 20
click at [655, 281] on md-icon "icon-eye-off" at bounding box center [653, 288] width 20 height 20
